Goal: Communication & Community: Answer question/provide support

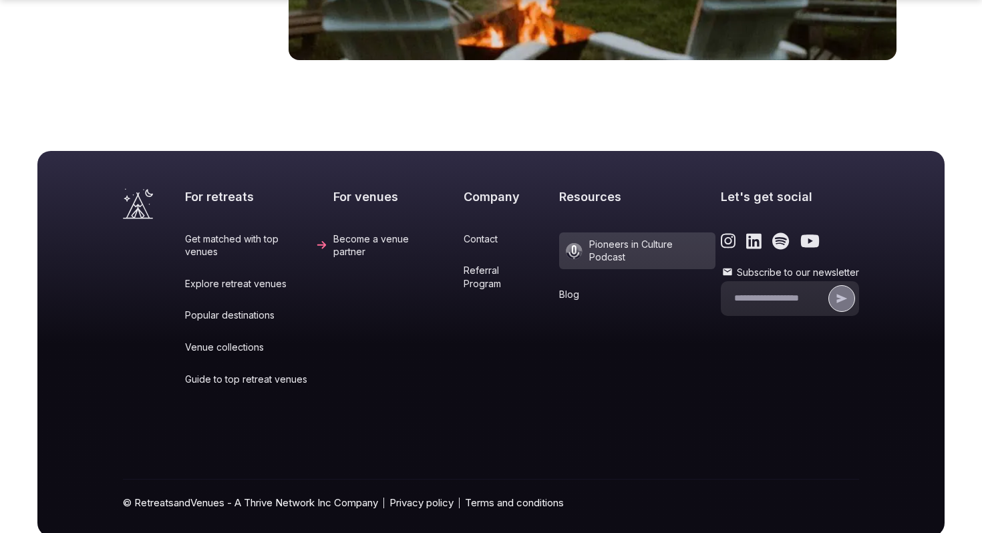
scroll to position [5595, 0]
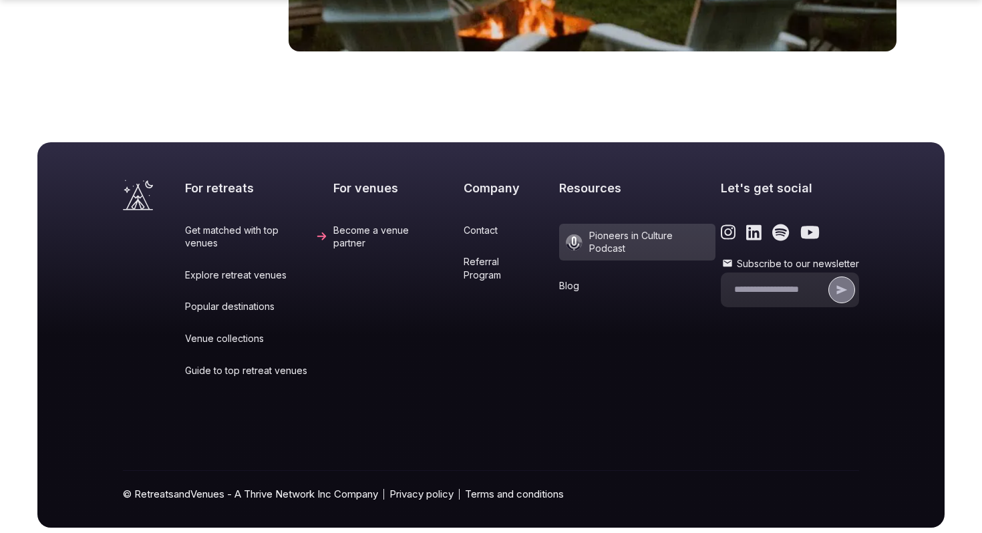
click at [480, 224] on link "Contact" at bounding box center [509, 230] width 90 height 13
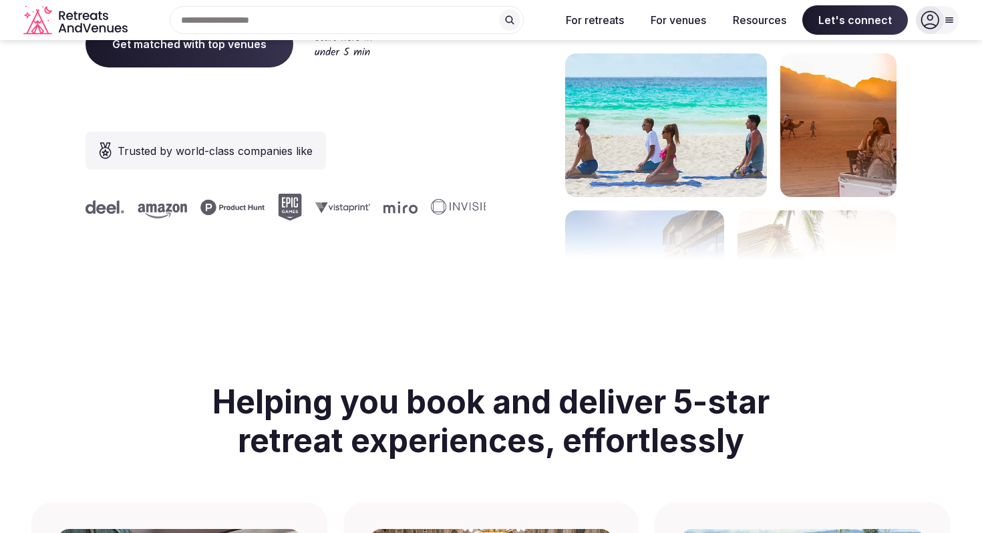
scroll to position [0, 0]
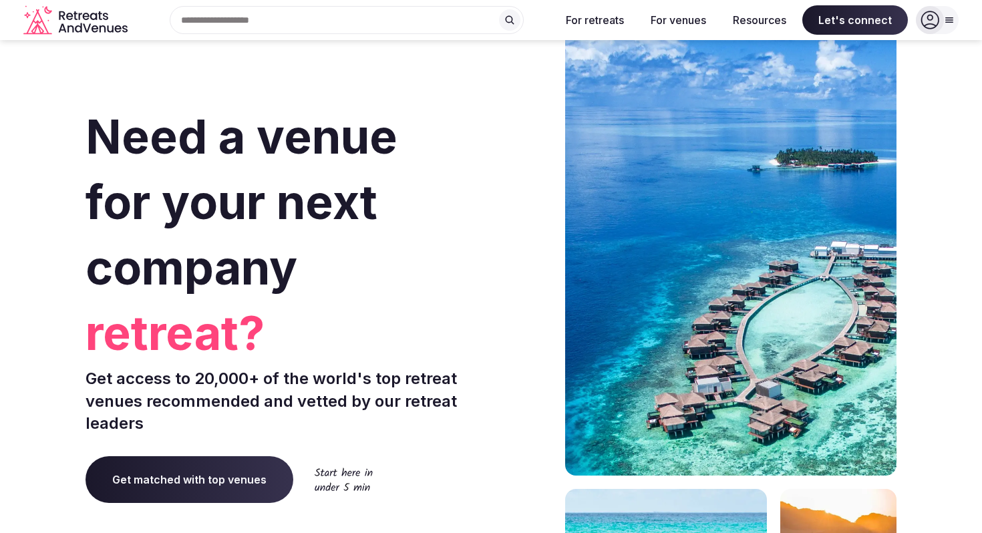
click at [974, 3] on div "Search Popular Destinations [GEOGRAPHIC_DATA], [GEOGRAPHIC_DATA] [GEOGRAPHIC_DA…" at bounding box center [491, 20] width 982 height 40
click at [960, 13] on div "Search Popular Destinations [GEOGRAPHIC_DATA], [GEOGRAPHIC_DATA] [GEOGRAPHIC_DA…" at bounding box center [491, 20] width 982 height 40
click at [954, 15] on icon at bounding box center [949, 20] width 11 height 11
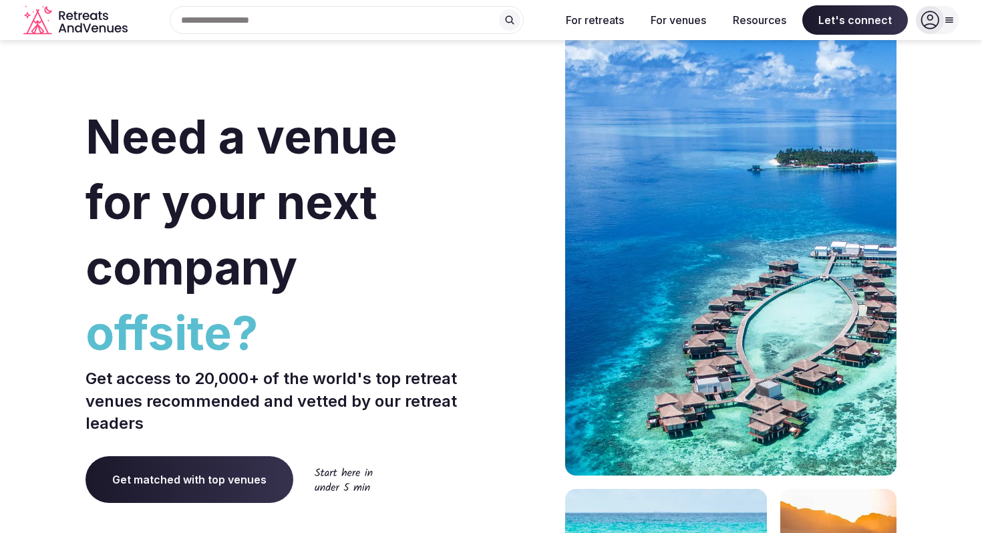
click at [954, 9] on div "Log in Sign up" at bounding box center [937, 20] width 43 height 28
click at [951, 13] on div at bounding box center [937, 20] width 43 height 28
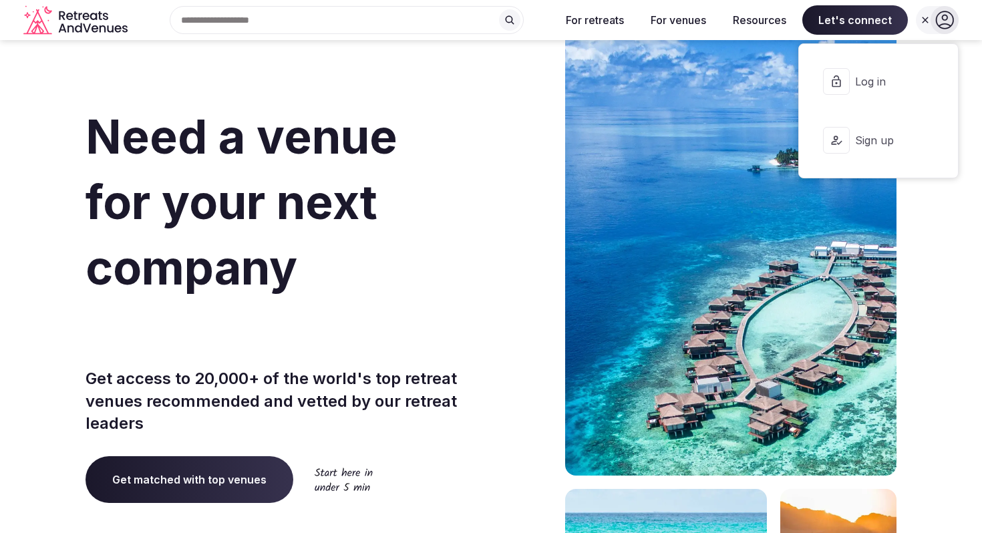
click at [951, 13] on icon at bounding box center [944, 20] width 19 height 19
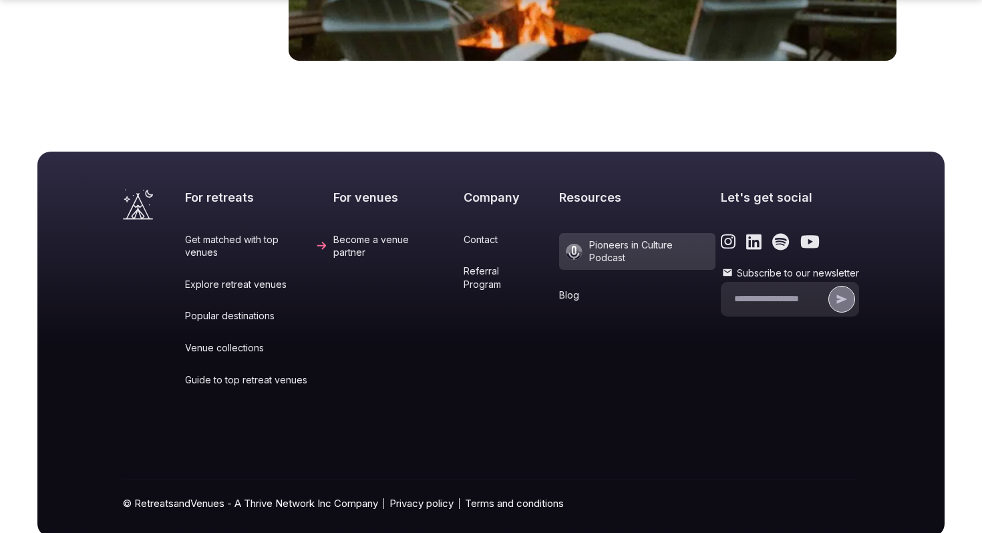
scroll to position [5595, 0]
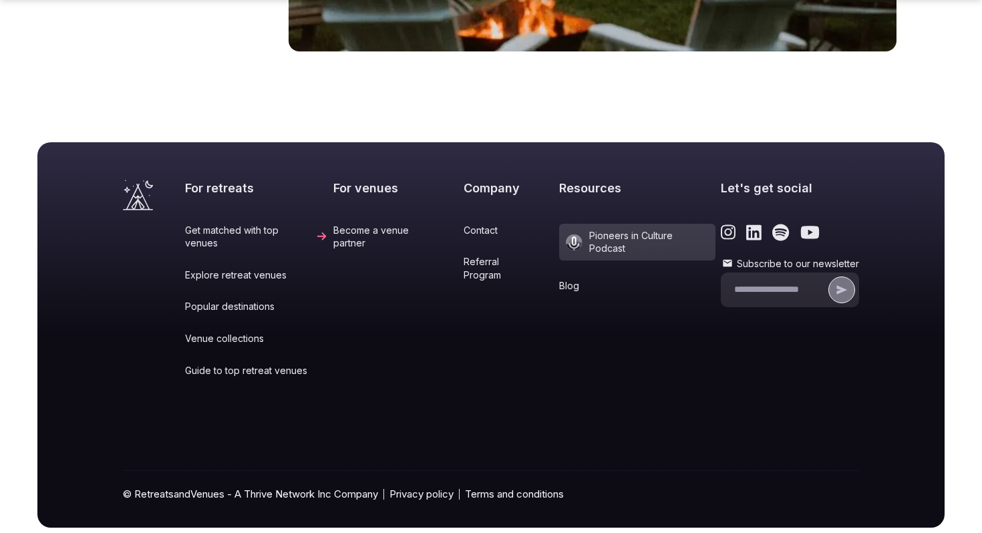
click at [486, 224] on link "Contact" at bounding box center [509, 230] width 90 height 13
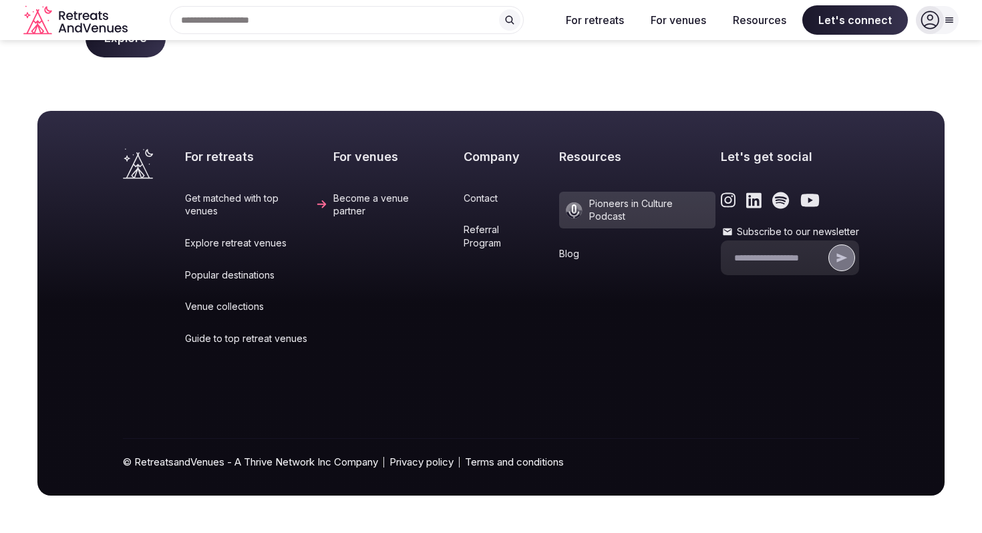
scroll to position [59, 0]
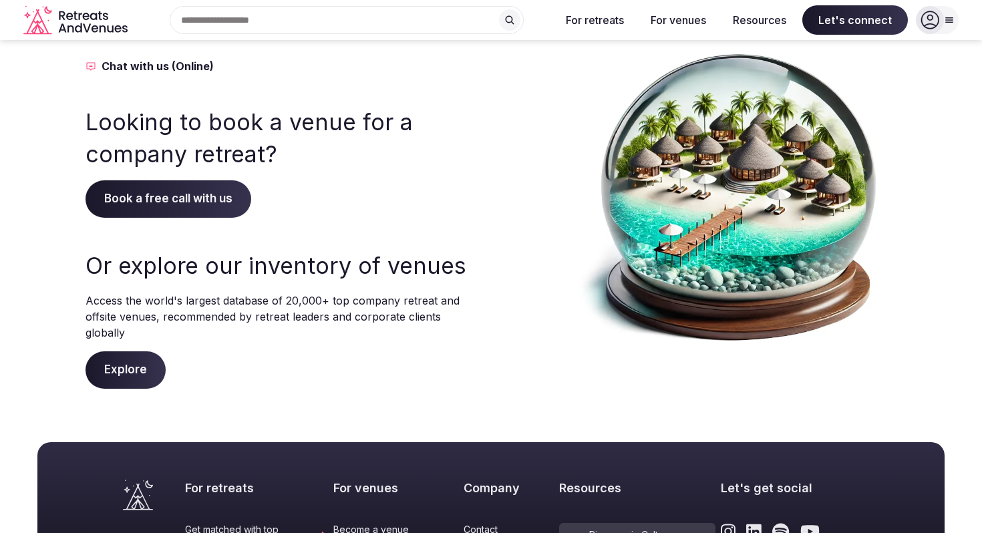
click at [178, 220] on div "Contact us Chat with us (Online) Looking to book a venue for a company retreat?…" at bounding box center [281, 192] width 392 height 391
click at [168, 191] on span "Book a free call with us" at bounding box center [168, 198] width 166 height 37
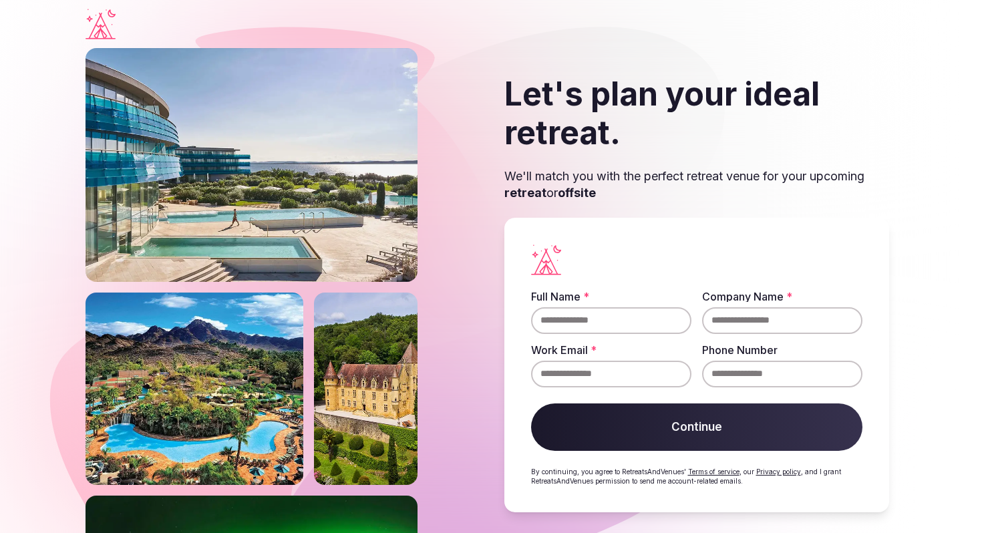
scroll to position [6, 0]
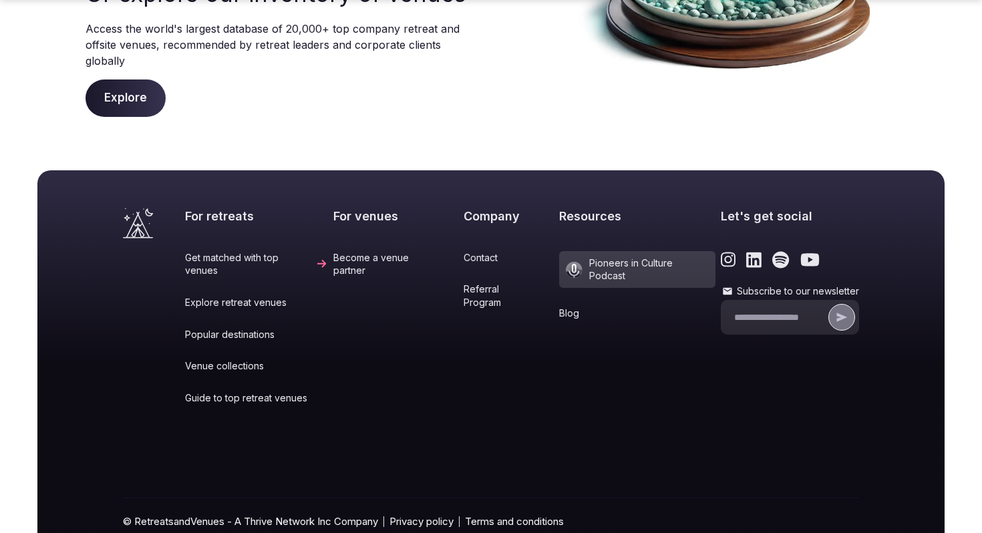
scroll to position [335, 0]
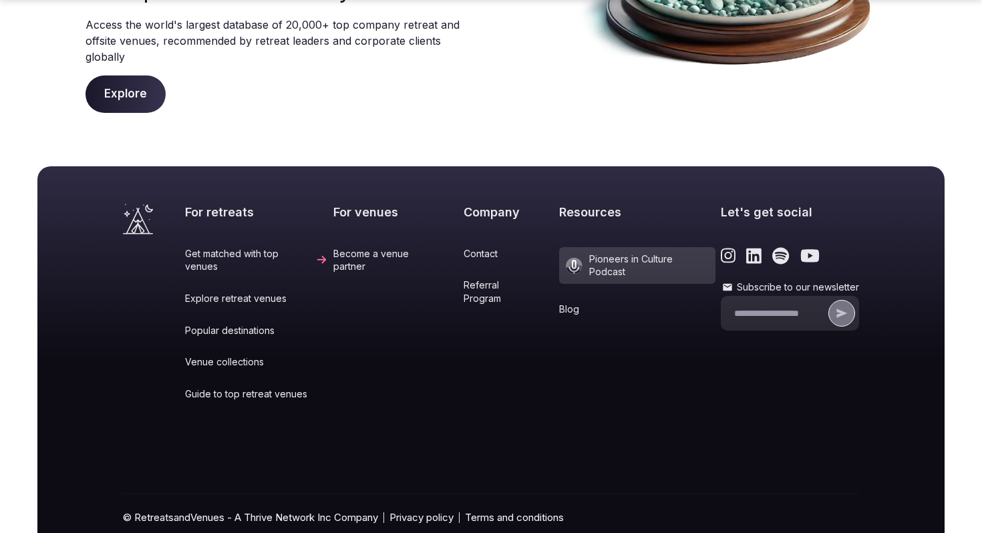
click at [370, 254] on link "Become a venue partner" at bounding box center [395, 260] width 125 height 26
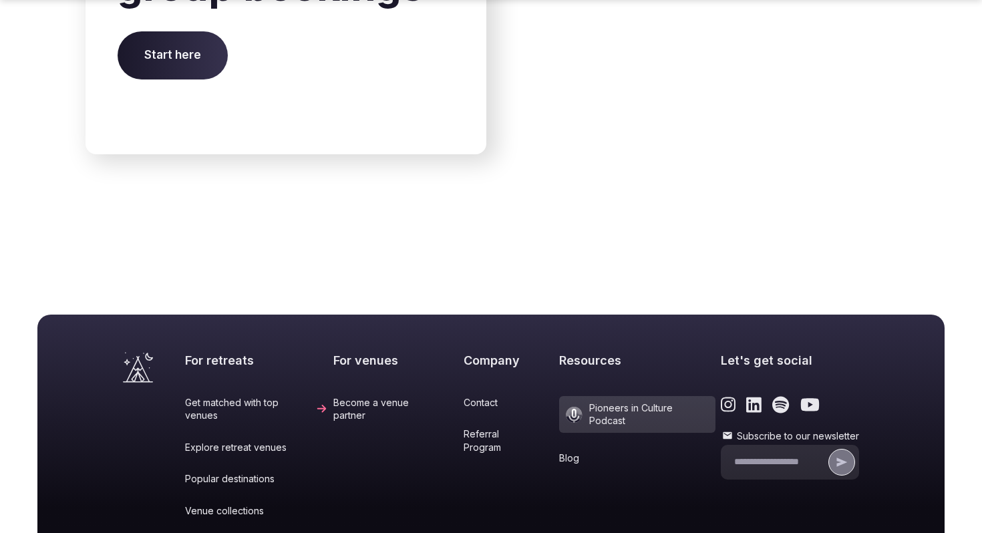
scroll to position [5256, 0]
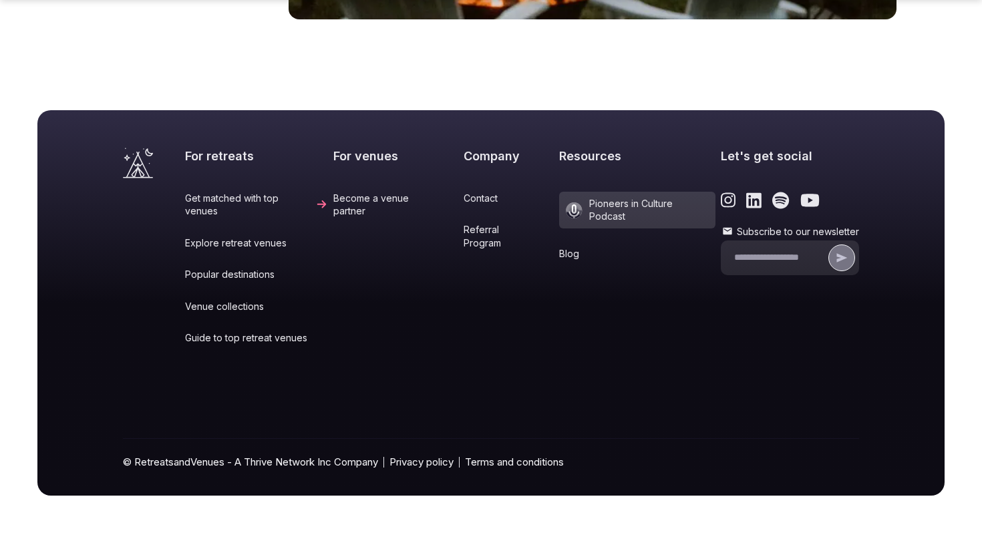
click at [480, 198] on link "Contact" at bounding box center [509, 198] width 90 height 13
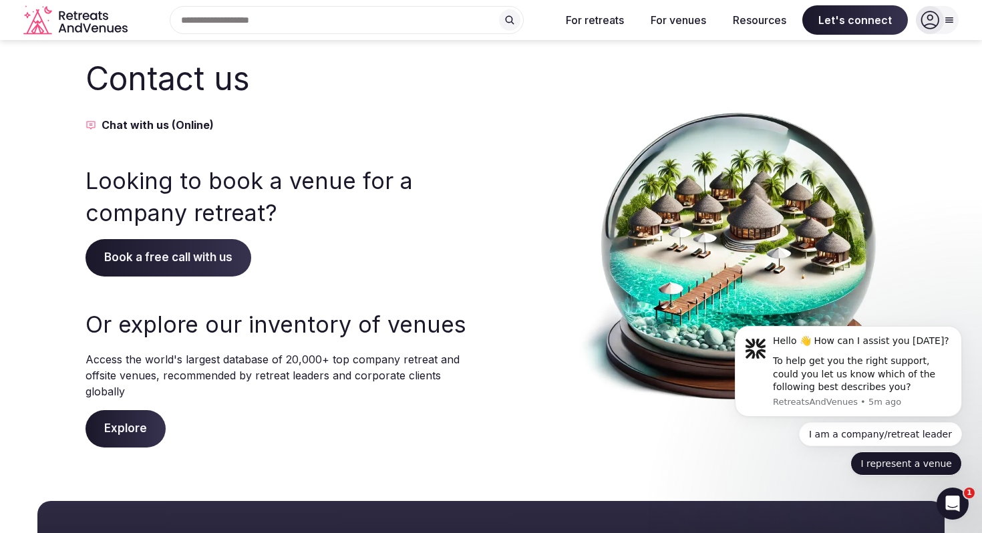
click at [906, 460] on button "I represent a venue" at bounding box center [906, 463] width 112 height 24
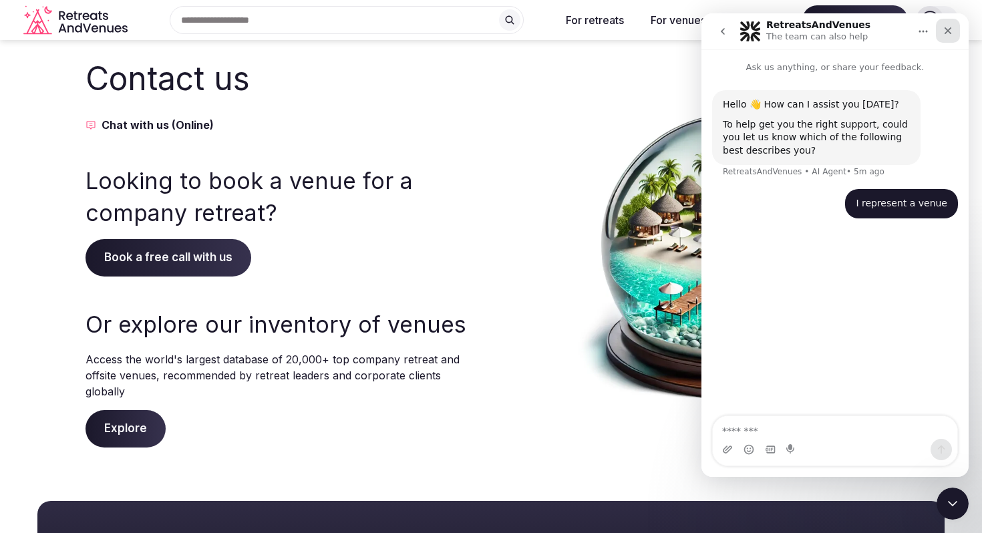
click at [947, 33] on icon "Close" at bounding box center [947, 30] width 11 height 11
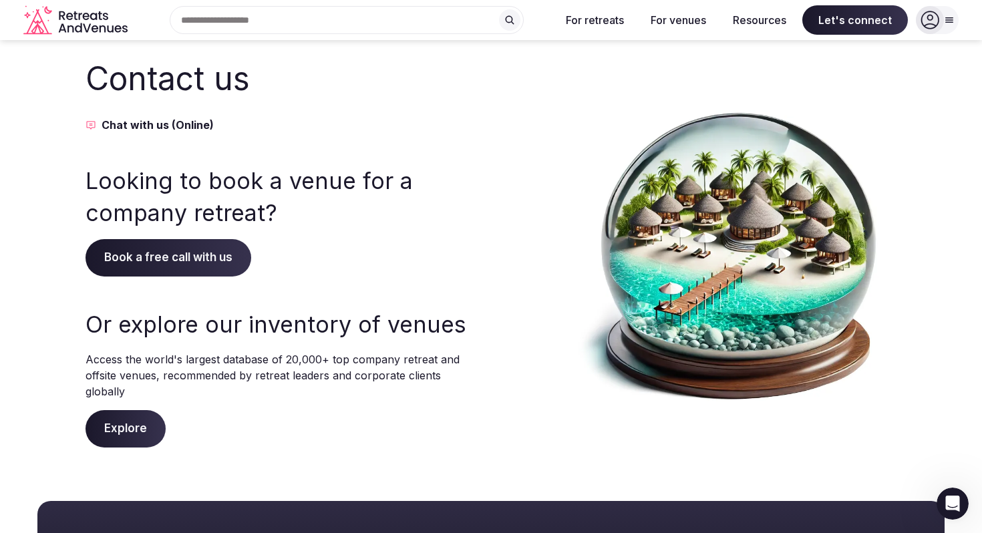
click at [932, 23] on icon at bounding box center [930, 20] width 18 height 18
